Goal: Find specific page/section: Find specific page/section

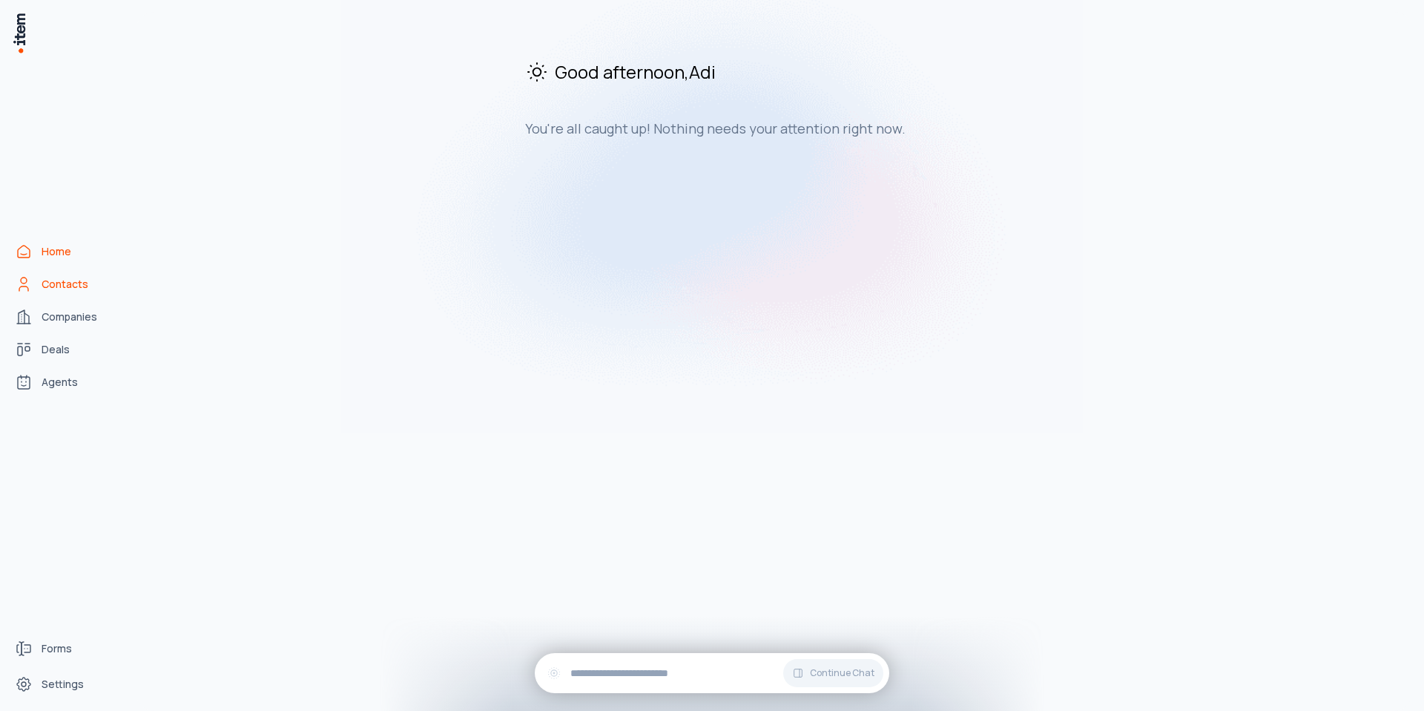
click at [45, 281] on span "Contacts" at bounding box center [65, 284] width 47 height 15
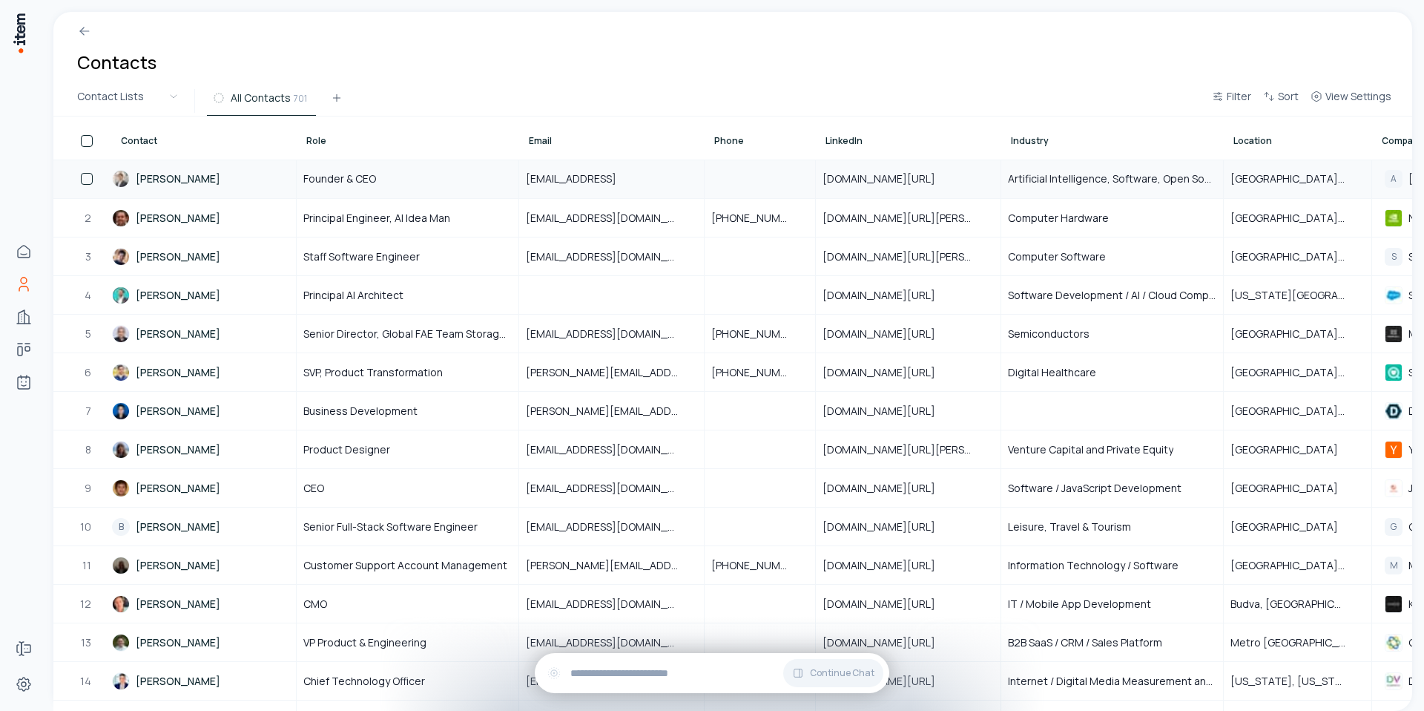
click at [213, 178] on link "[PERSON_NAME]" at bounding box center [203, 178] width 183 height 37
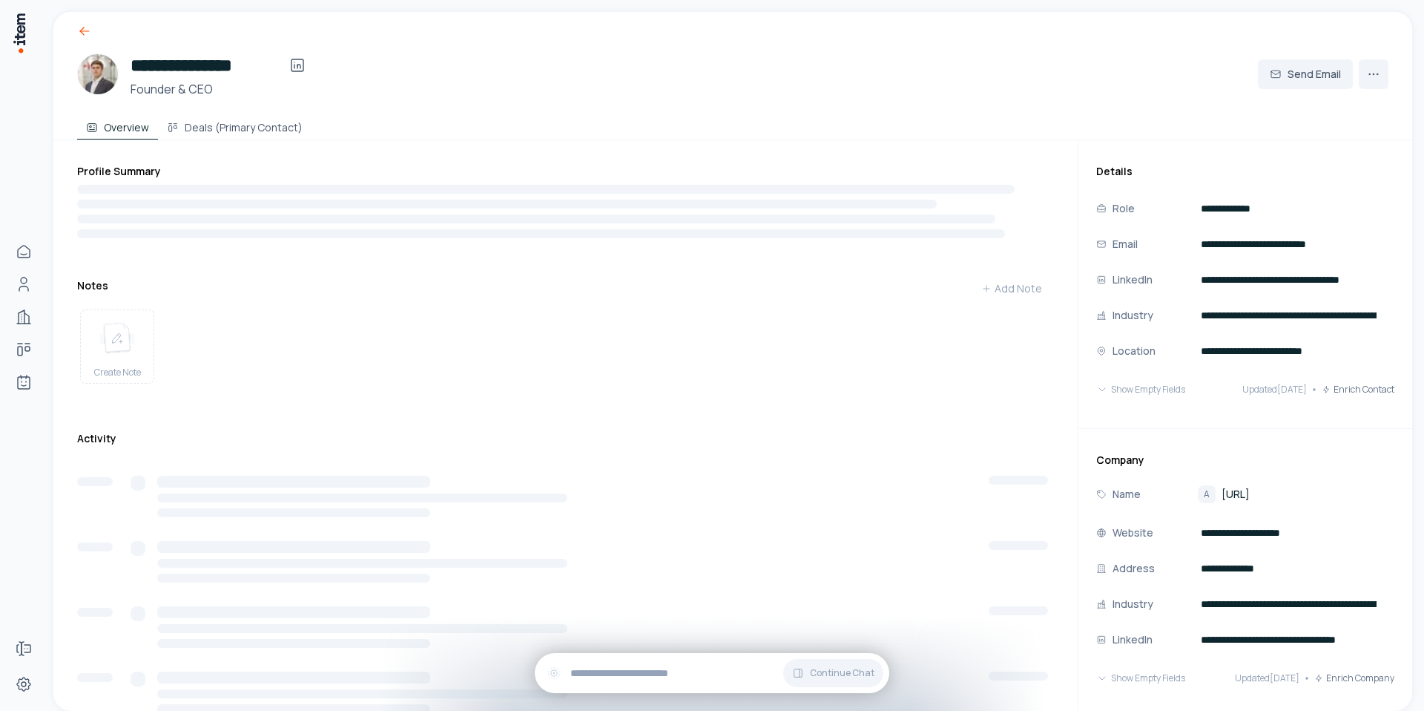
click at [80, 33] on icon at bounding box center [84, 31] width 15 height 15
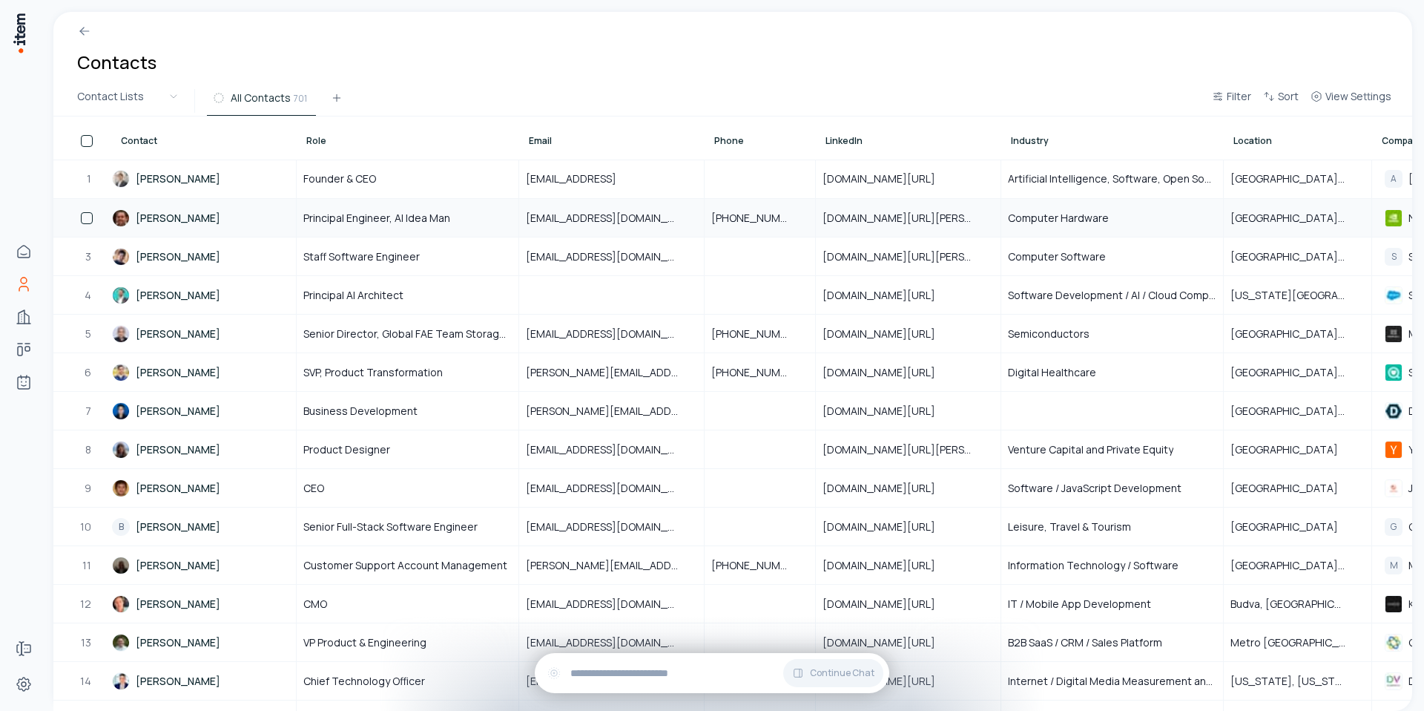
click at [171, 218] on link "[PERSON_NAME]" at bounding box center [203, 218] width 183 height 36
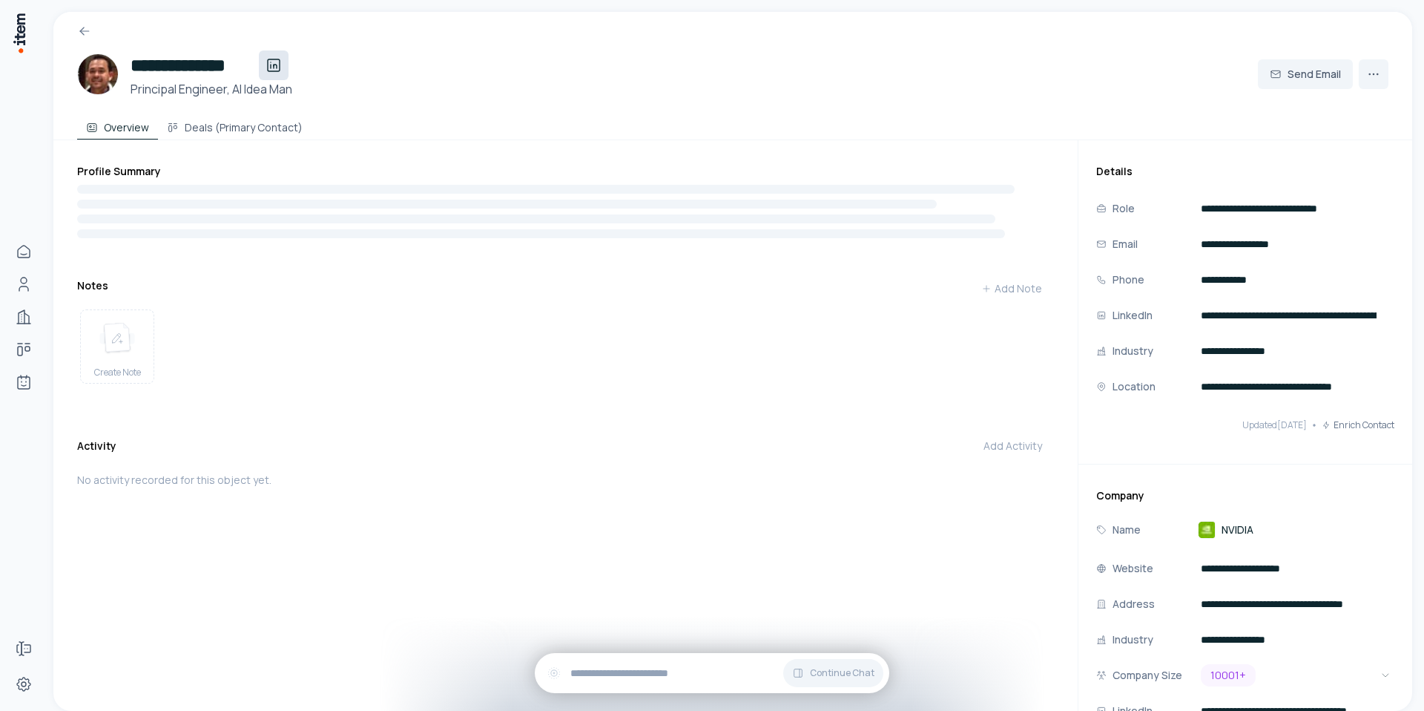
click at [272, 69] on icon at bounding box center [274, 65] width 18 height 18
